Goal: Check status: Check status

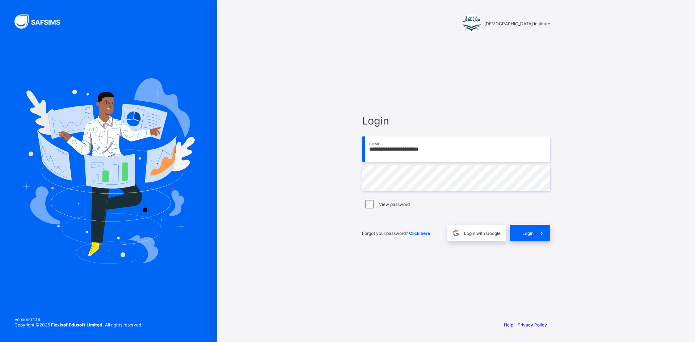
type input "**********"
click at [534, 231] on span at bounding box center [542, 233] width 17 height 17
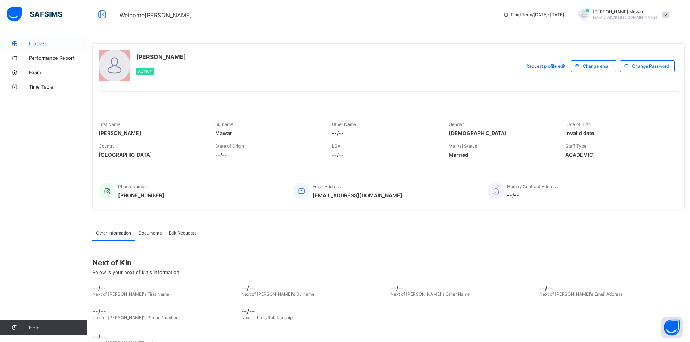
click at [62, 47] on link "Classes" at bounding box center [43, 43] width 87 height 14
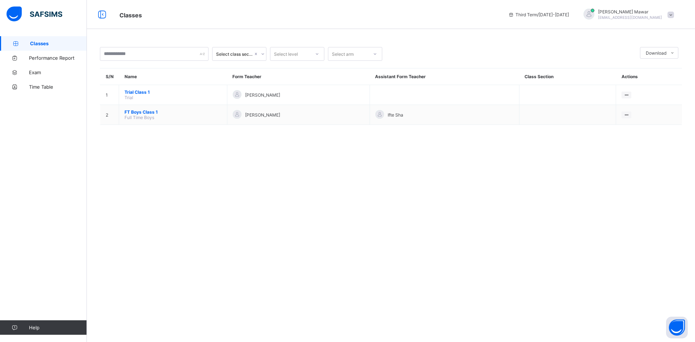
click at [594, 9] on div at bounding box center [588, 14] width 11 height 11
click at [642, 28] on ul "online Notifications Profile Switch School Logout" at bounding box center [650, 58] width 54 height 69
click at [150, 111] on span "FT Boys Class 1" at bounding box center [173, 111] width 97 height 5
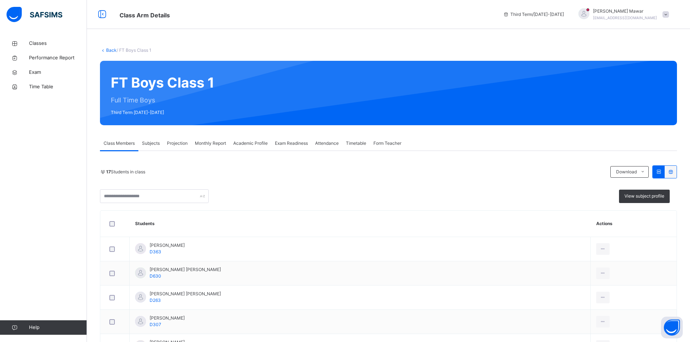
click at [593, 17] on div at bounding box center [583, 14] width 18 height 13
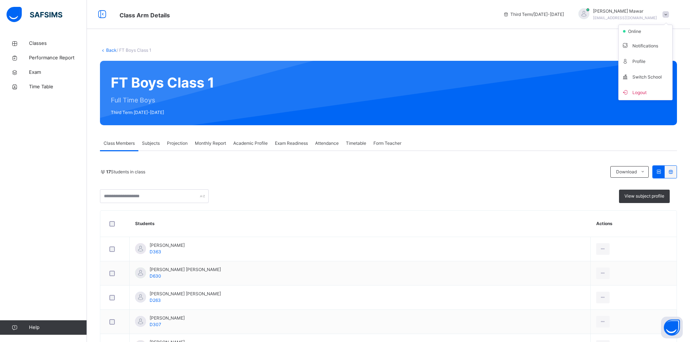
click at [608, 30] on div "Back / FT Boys Class 1 FT Boys Class 1 Full Time Boys Third Term [DATE]-[DATE] …" at bounding box center [388, 344] width 603 height 689
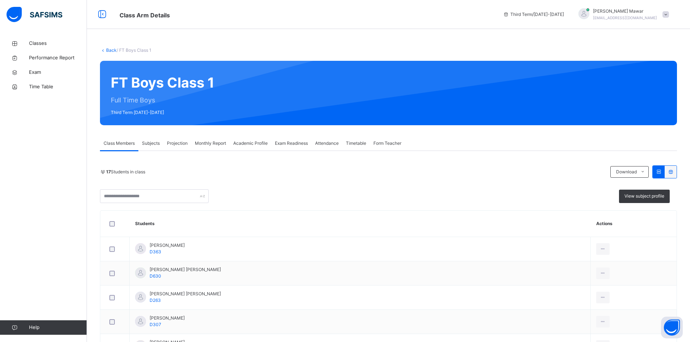
click at [292, 146] on span "Exam Readiness" at bounding box center [291, 143] width 33 height 7
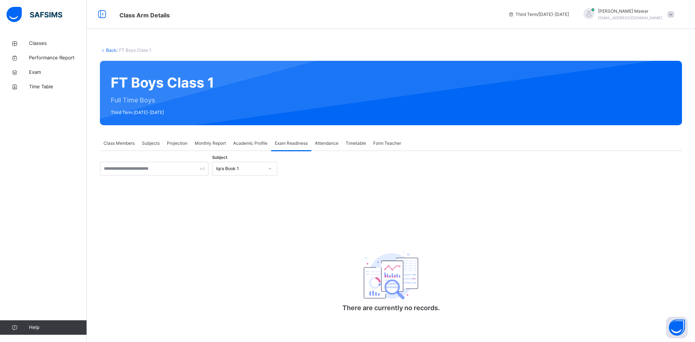
drag, startPoint x: 256, startPoint y: 172, endPoint x: 252, endPoint y: 176, distance: 5.4
click at [255, 172] on div "Iqra Book 1" at bounding box center [237, 168] width 51 height 11
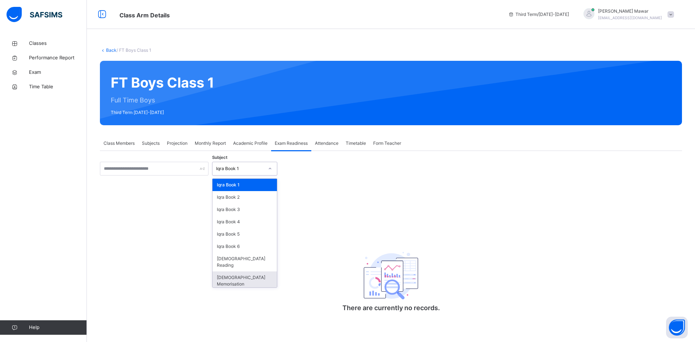
click at [233, 273] on div "[DEMOGRAPHIC_DATA] Memorisation" at bounding box center [244, 280] width 64 height 19
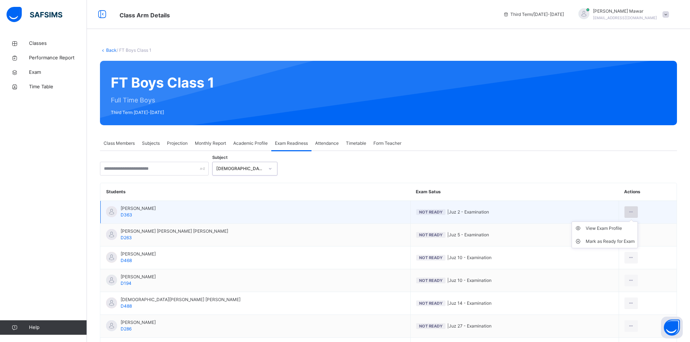
click at [628, 210] on icon at bounding box center [631, 212] width 6 height 7
click at [603, 226] on div "View Exam Profile" at bounding box center [609, 228] width 49 height 7
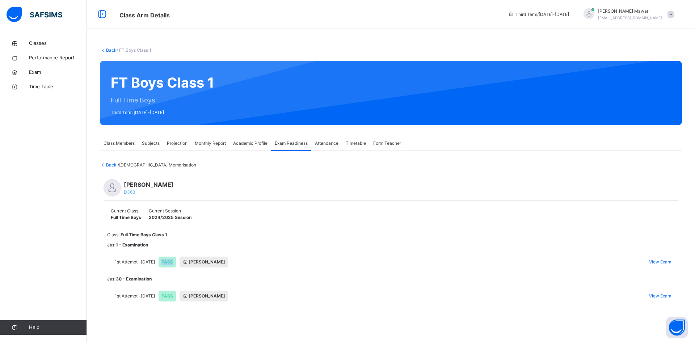
drag, startPoint x: 173, startPoint y: 258, endPoint x: 186, endPoint y: 259, distance: 13.4
click at [176, 259] on span "PASS" at bounding box center [167, 262] width 17 height 11
